Goal: Task Accomplishment & Management: Manage account settings

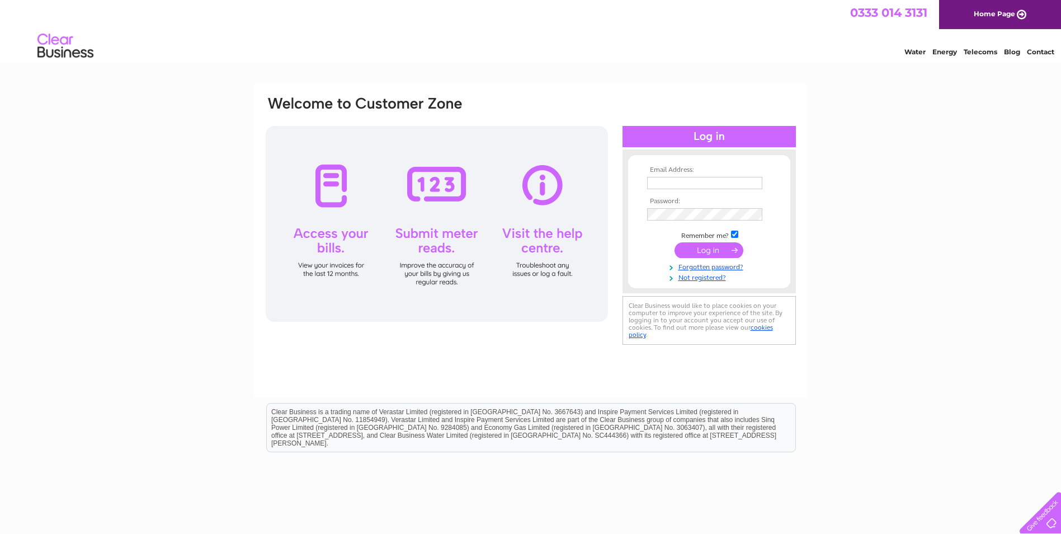
type input "bobby@anm-accountants.co.uk"
click at [715, 252] on input "submit" at bounding box center [709, 250] width 69 height 16
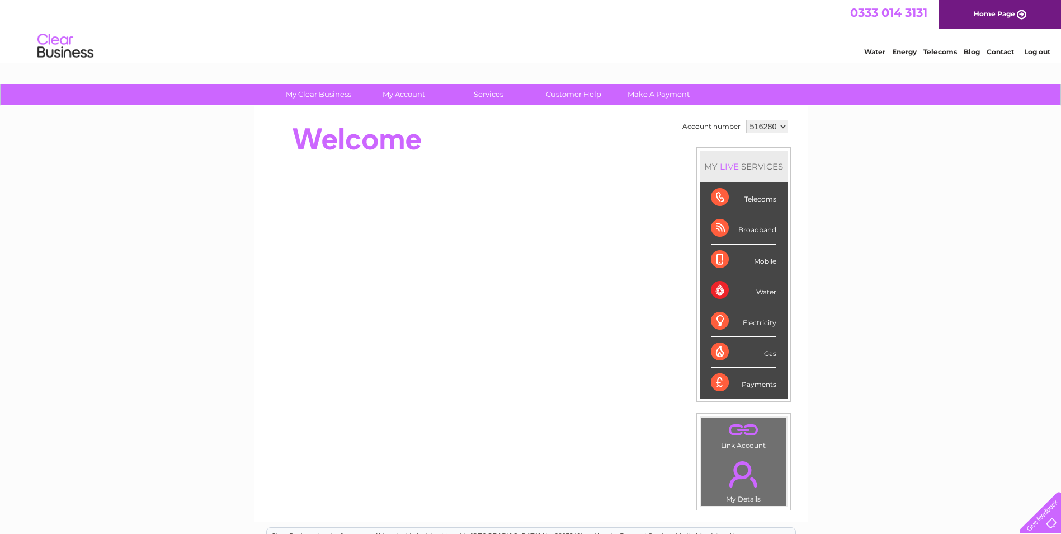
click at [731, 318] on div "Electricity" at bounding box center [743, 321] width 65 height 31
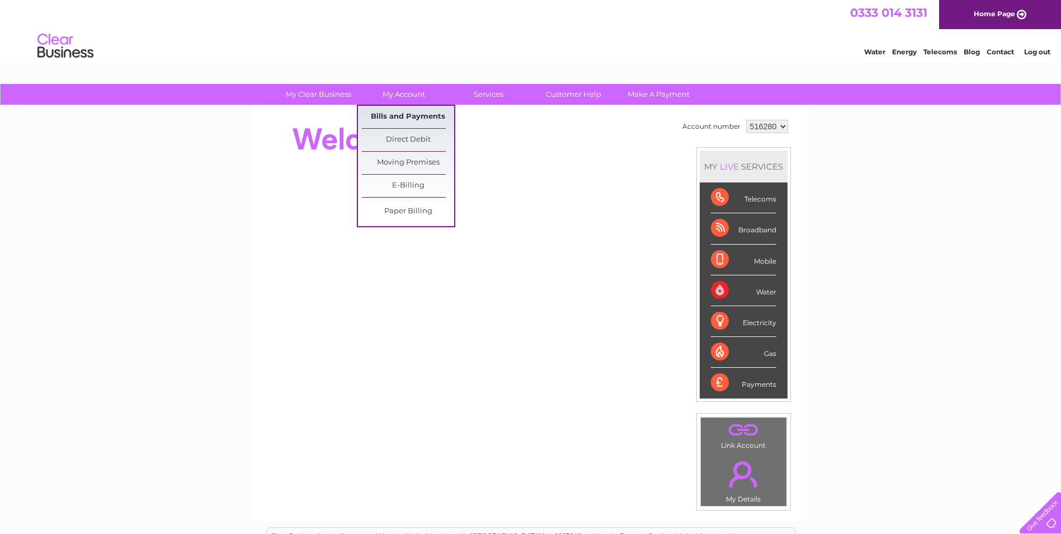
click at [392, 119] on link "Bills and Payments" at bounding box center [408, 117] width 92 height 22
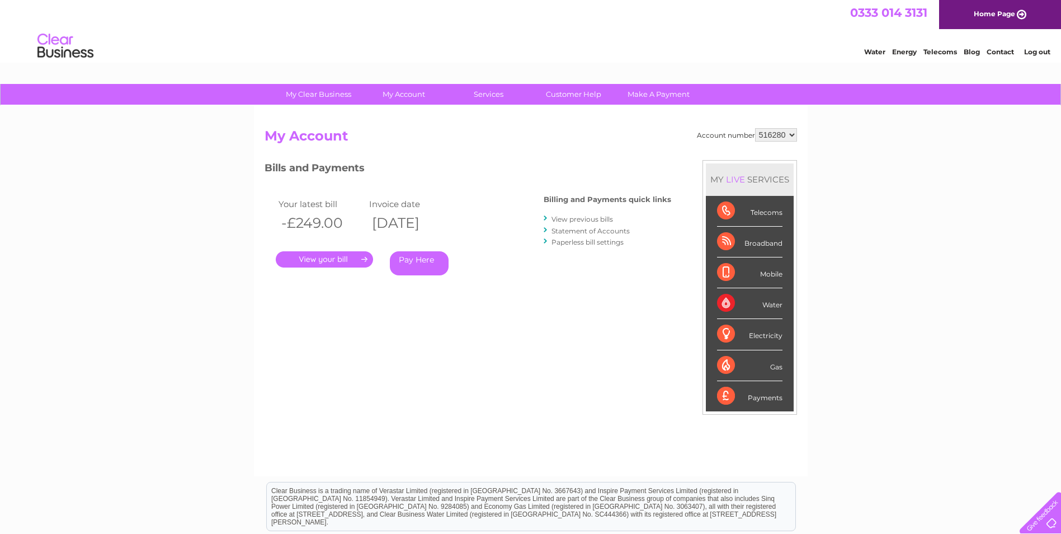
click at [769, 138] on select "516280 910477" at bounding box center [776, 134] width 42 height 13
select select "910477"
click at [755, 128] on select "516280 910477" at bounding box center [776, 134] width 42 height 13
click at [308, 259] on link "." at bounding box center [324, 259] width 97 height 16
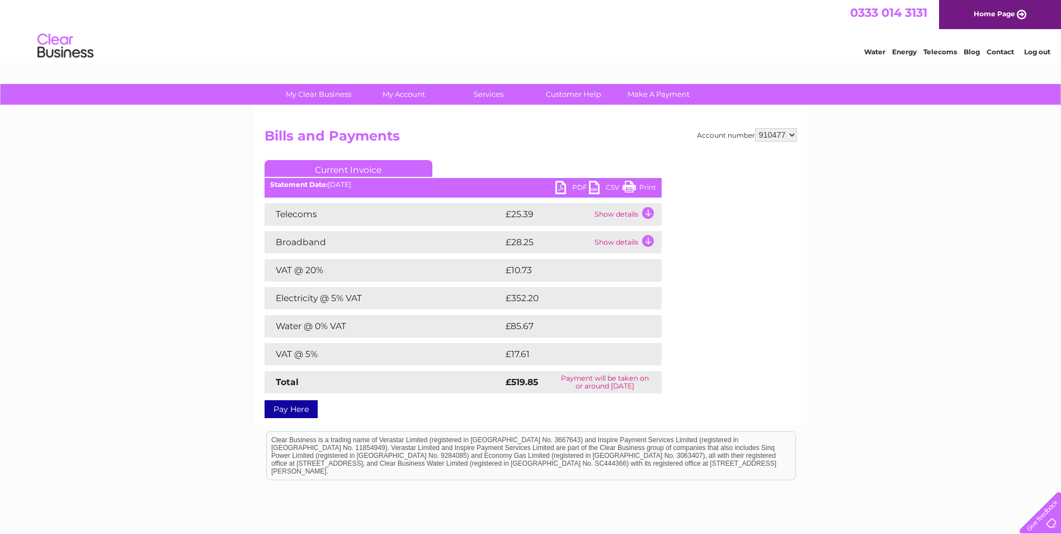
click at [566, 189] on link "PDF" at bounding box center [572, 189] width 34 height 16
click at [640, 211] on td "Show details" at bounding box center [627, 214] width 70 height 22
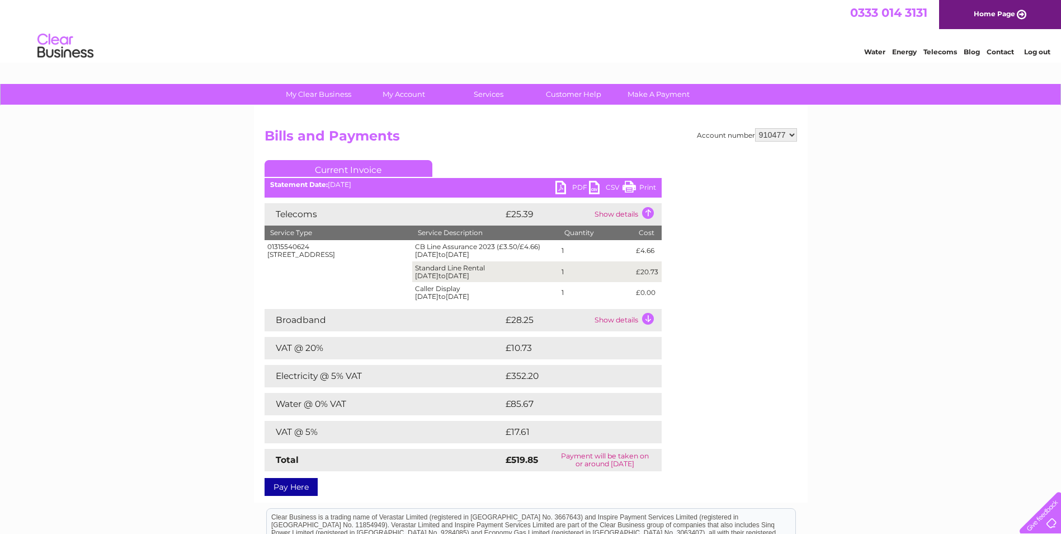
click at [638, 316] on td "Show details" at bounding box center [627, 320] width 70 height 22
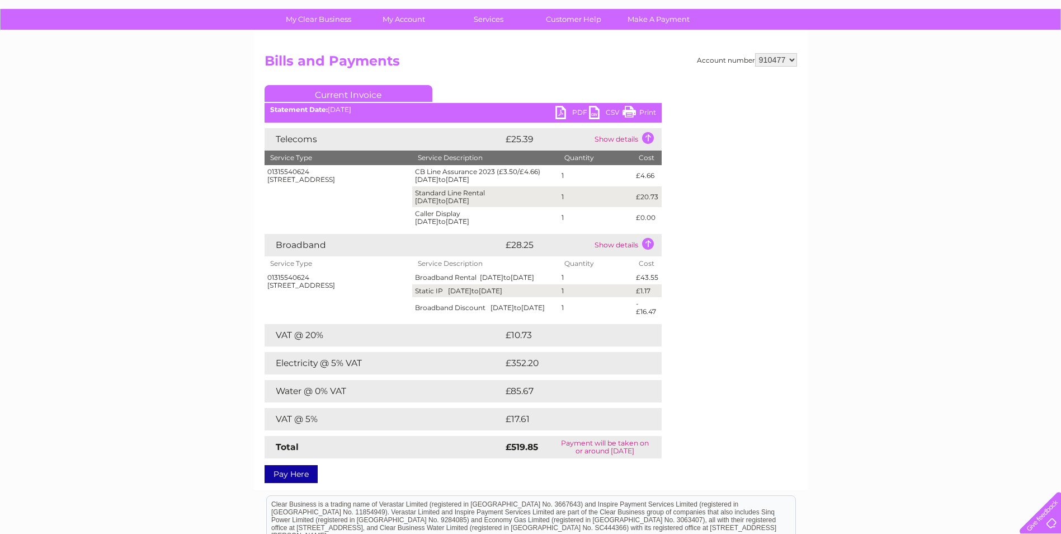
scroll to position [56, 0]
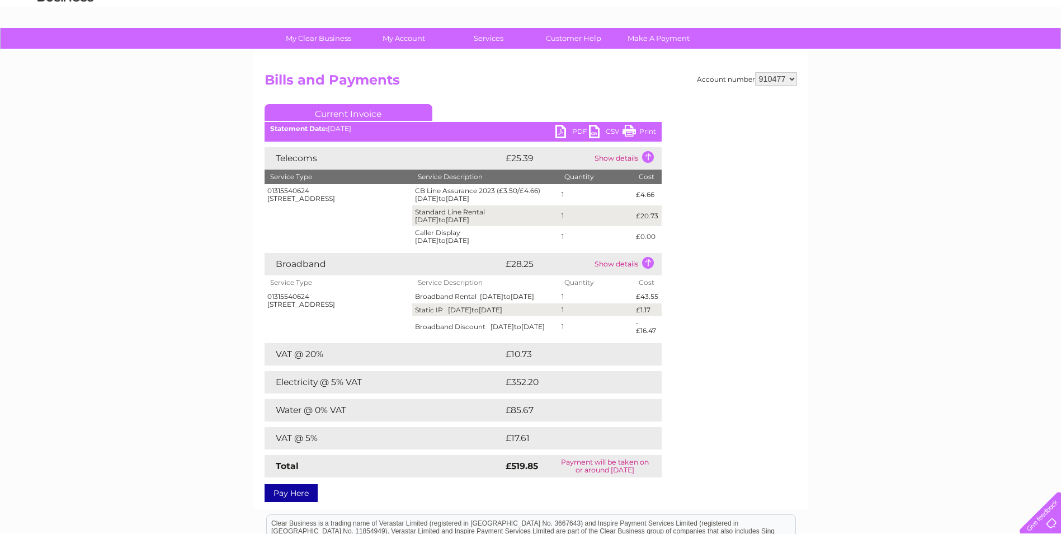
click at [643, 129] on link "Print" at bounding box center [640, 133] width 34 height 16
